Goal: Book appointment/travel/reservation

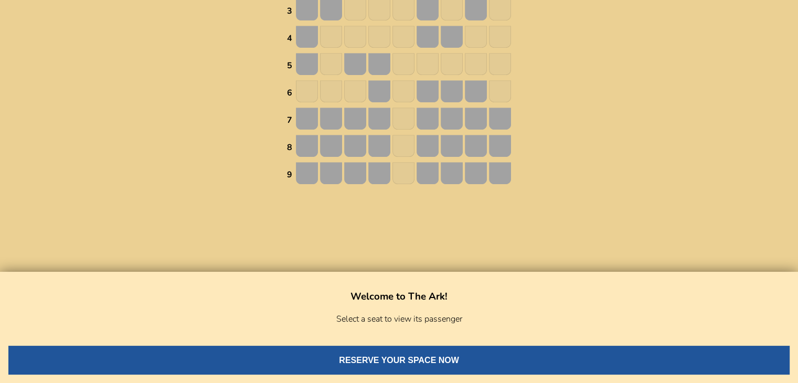
scroll to position [816, 0]
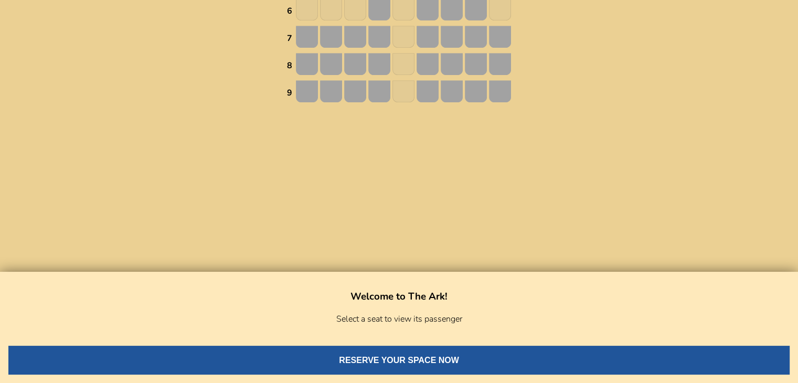
click at [418, 356] on button "RESERVE YOUR SPACE NOW" at bounding box center [398, 360] width 781 height 29
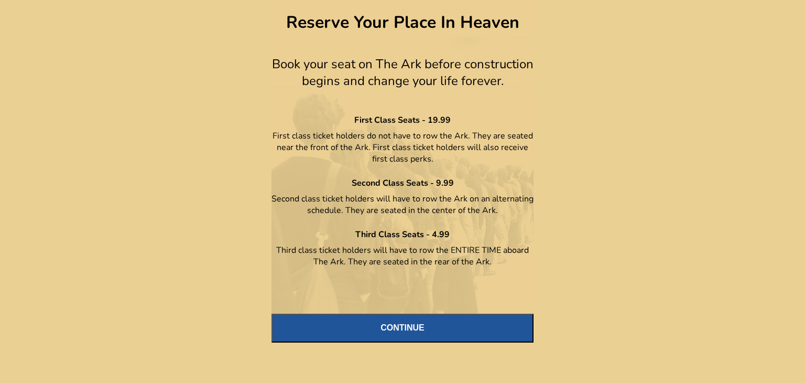
click at [434, 326] on button "CONTINUE" at bounding box center [403, 328] width 262 height 29
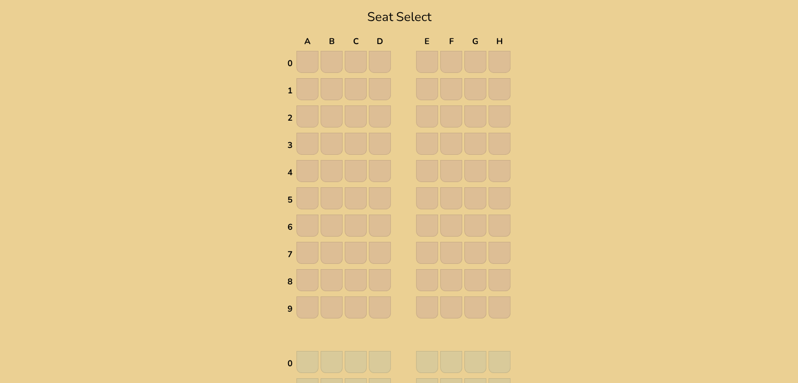
click at [422, 59] on img at bounding box center [427, 62] width 22 height 22
click at [497, 58] on img at bounding box center [499, 62] width 22 height 22
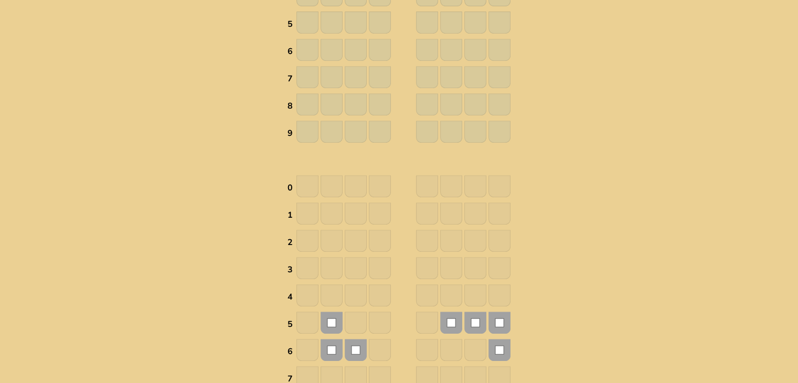
scroll to position [554, 0]
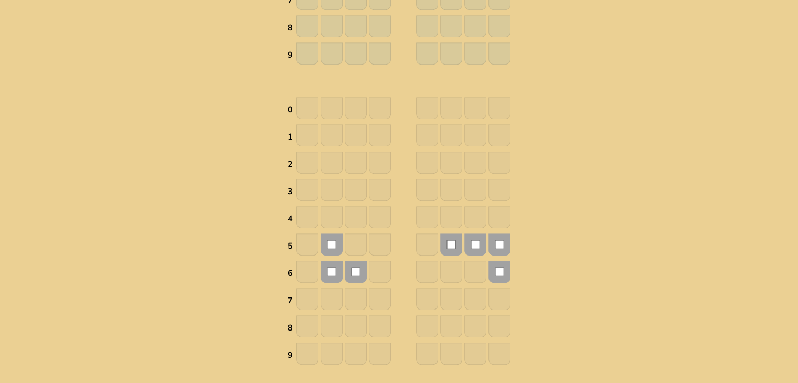
click at [497, 233] on img at bounding box center [499, 244] width 22 height 22
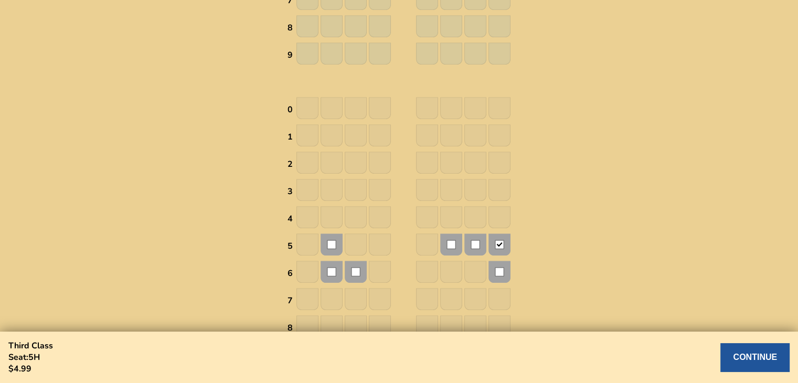
drag, startPoint x: 498, startPoint y: 230, endPoint x: 498, endPoint y: 242, distance: 12.1
click at [498, 233] on img at bounding box center [499, 244] width 22 height 22
click at [776, 359] on button "CONTINUE" at bounding box center [754, 357] width 69 height 29
select select "US"
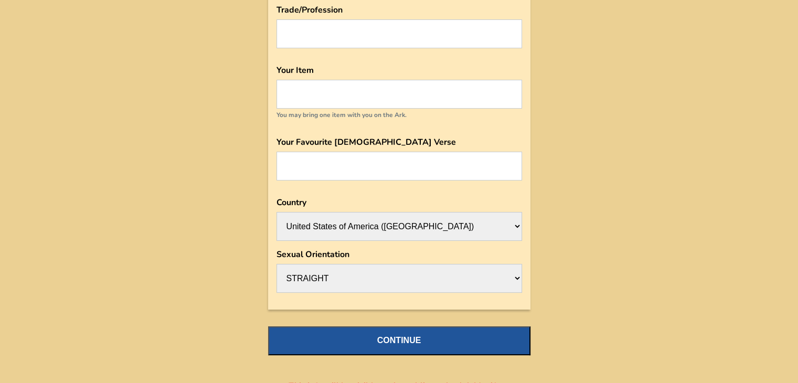
scroll to position [157, 0]
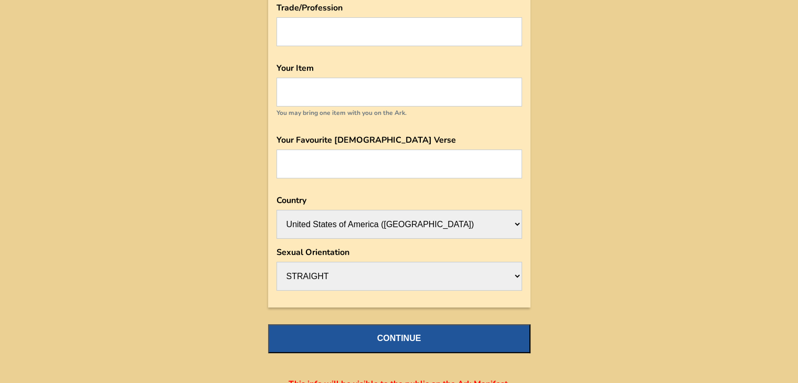
click at [482, 288] on select "STRAIGHT HOMOSAPIEN" at bounding box center [398, 276] width 245 height 29
click at [276, 291] on select "STRAIGHT HOMOSAPIEN" at bounding box center [398, 276] width 245 height 29
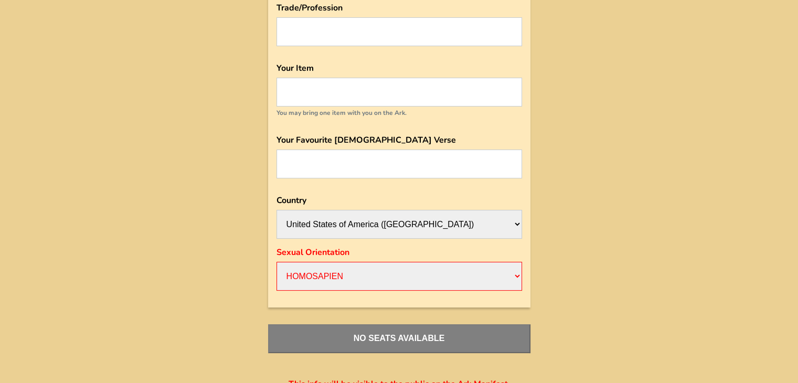
click at [668, 181] on div "Ark Manifest Please enter your information Seat 5H Name Trade/Profession Your I…" at bounding box center [399, 120] width 798 height 555
click at [457, 94] on input at bounding box center [398, 92] width 245 height 29
click at [515, 272] on select "STRAIGHT HOMOSAPIEN" at bounding box center [398, 276] width 245 height 29
click at [276, 291] on select "STRAIGHT HOMOSAPIEN" at bounding box center [398, 276] width 245 height 29
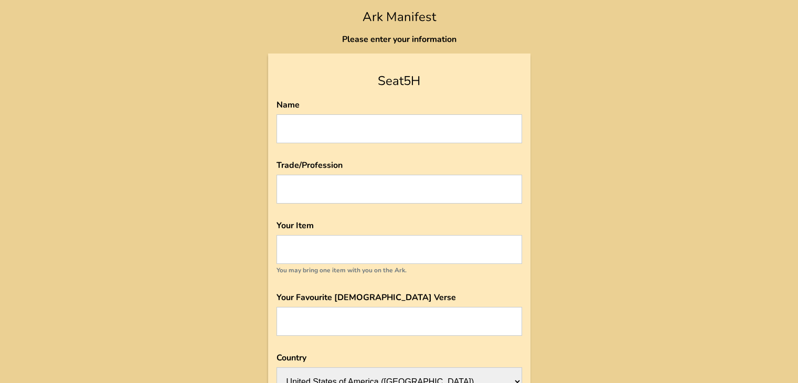
scroll to position [173, 0]
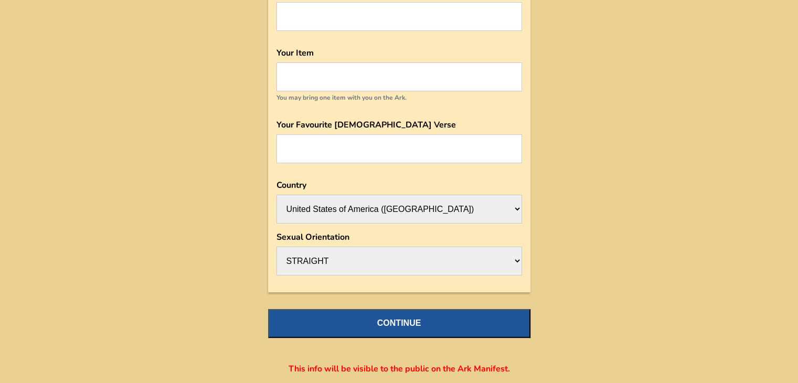
click at [506, 262] on select "STRAIGHT HOMOSAPIEN" at bounding box center [398, 260] width 245 height 29
select select "HOMOSAPIEN"
click at [276, 275] on select "STRAIGHT HOMOSAPIEN" at bounding box center [398, 260] width 245 height 29
